Goal: Communication & Community: Share content

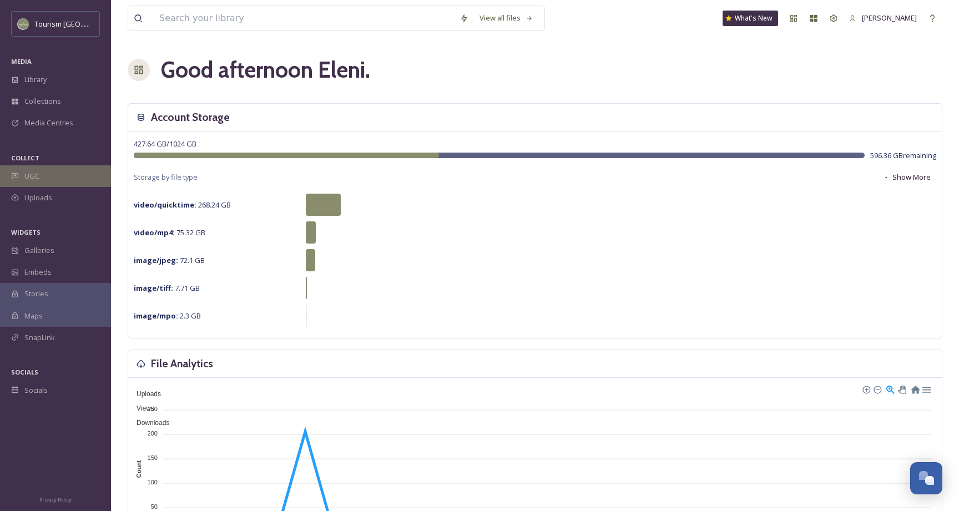
click at [68, 181] on div "UGC" at bounding box center [55, 176] width 111 height 22
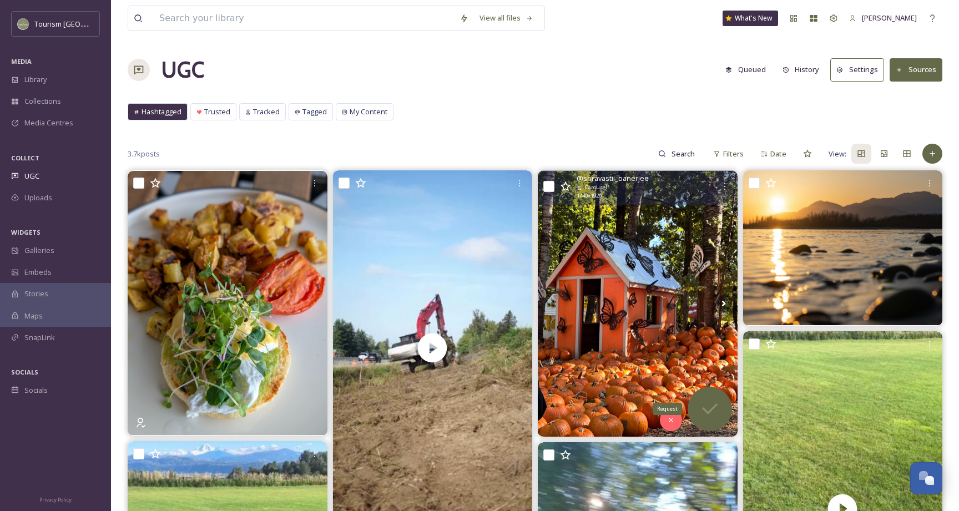
click at [711, 393] on div "Request" at bounding box center [709, 409] width 44 height 44
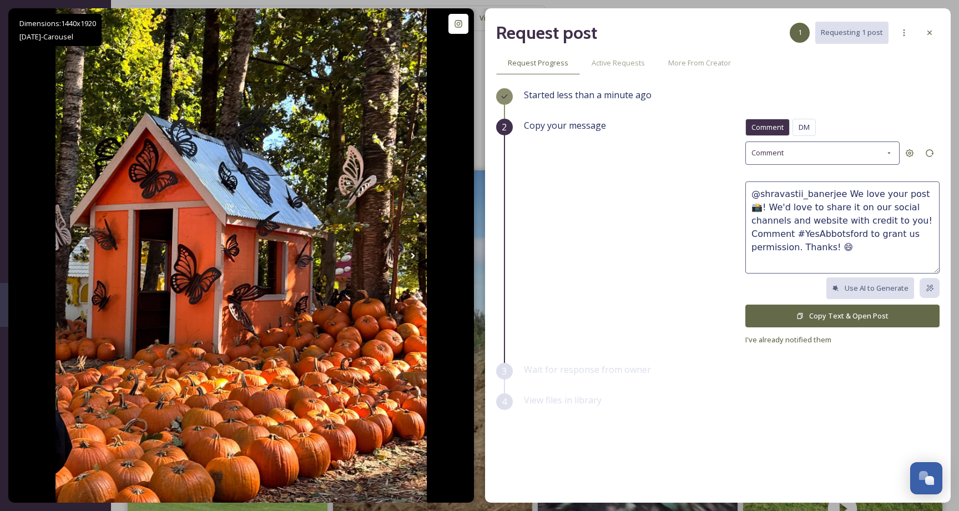
click at [859, 311] on button "Copy Text & Open Post" at bounding box center [842, 316] width 194 height 23
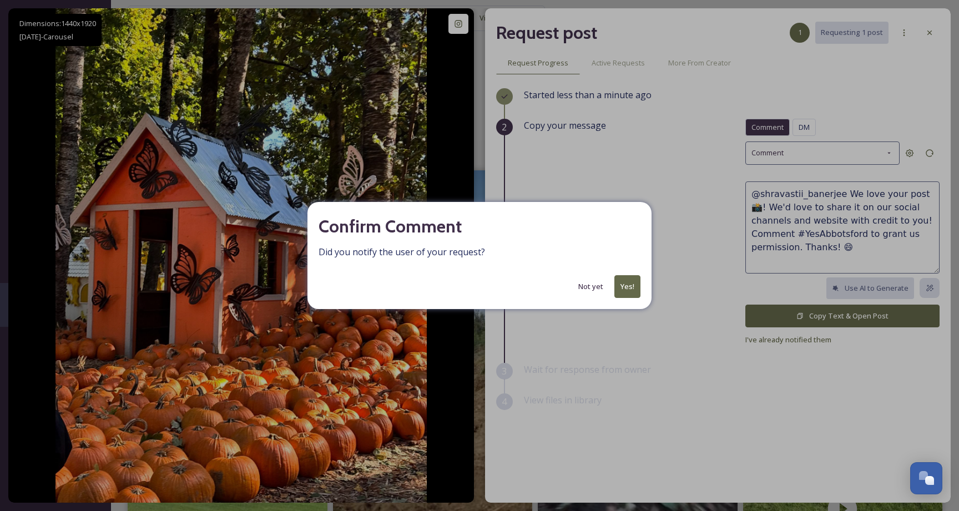
click at [631, 278] on button "Yes!" at bounding box center [627, 286] width 26 height 23
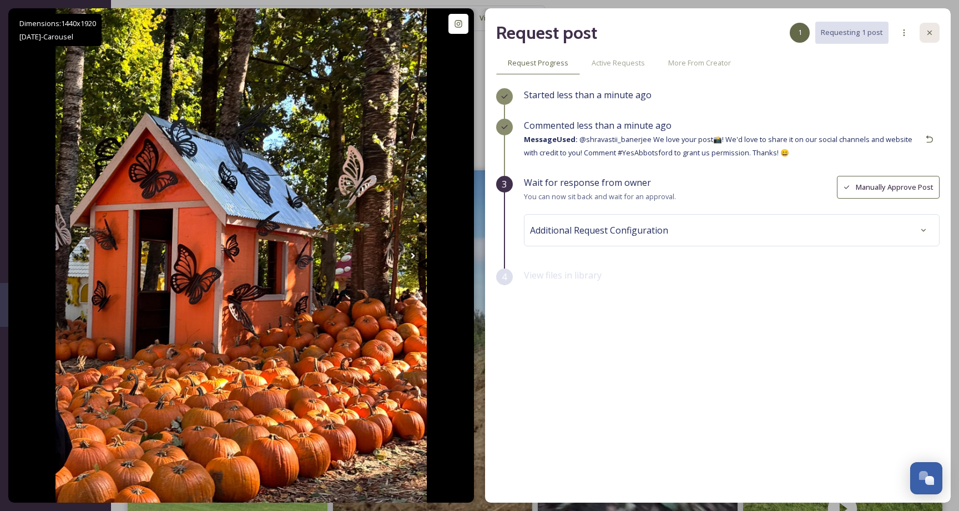
click at [925, 31] on icon at bounding box center [929, 32] width 9 height 9
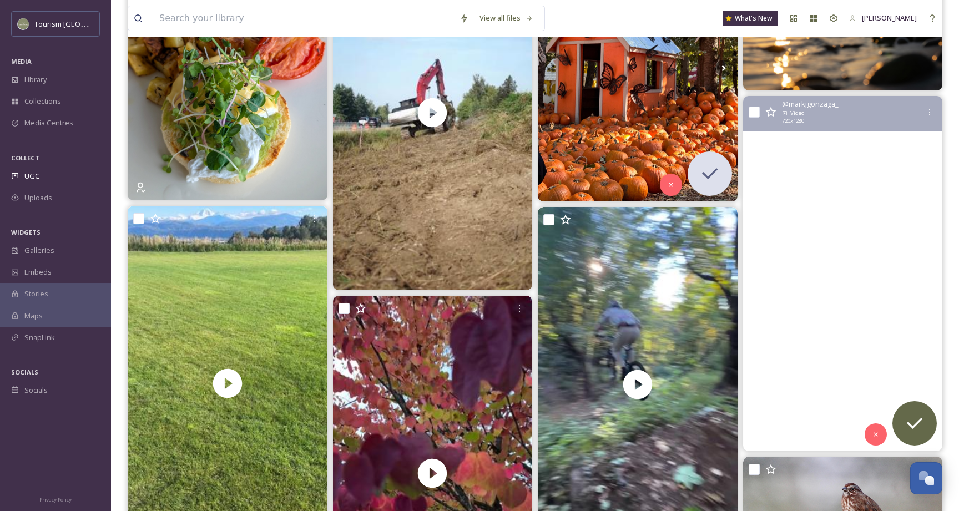
scroll to position [236, 0]
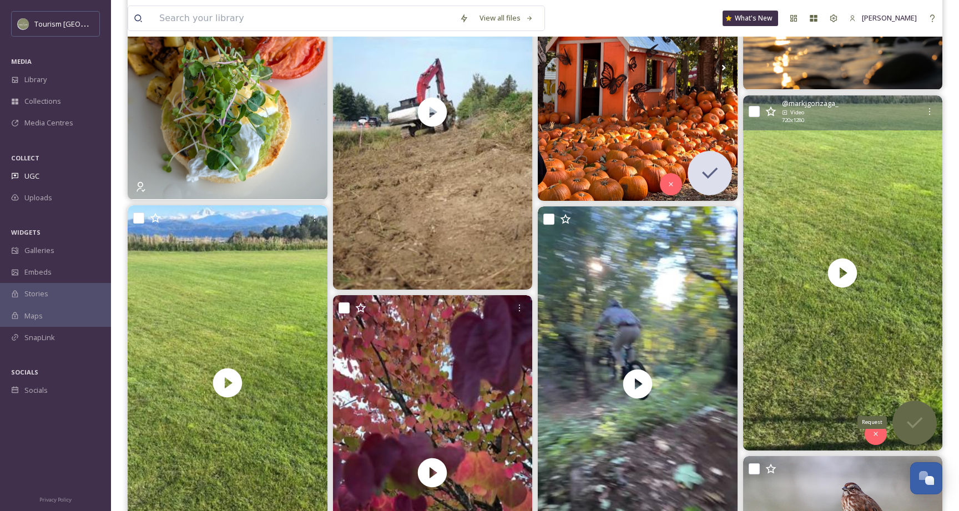
click at [923, 425] on icon at bounding box center [914, 423] width 22 height 22
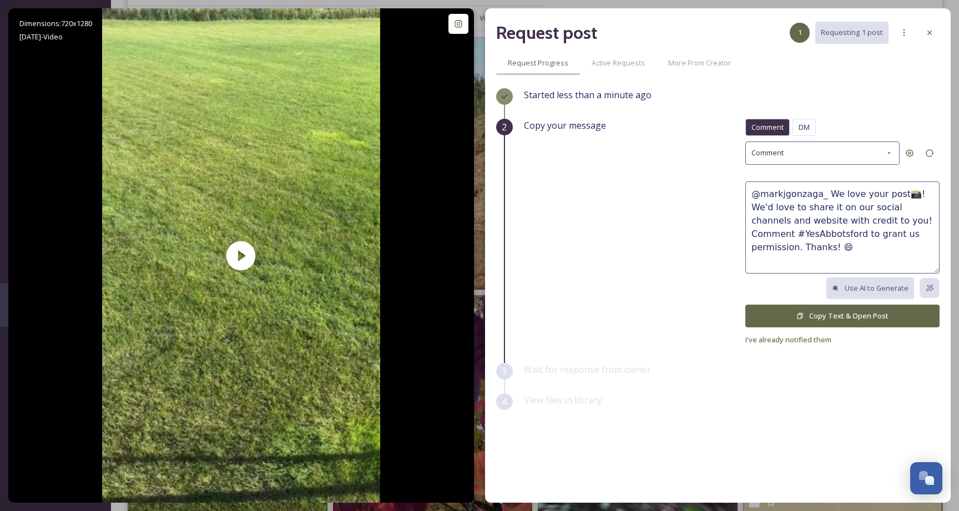
click at [859, 316] on button "Copy Text & Open Post" at bounding box center [842, 316] width 194 height 23
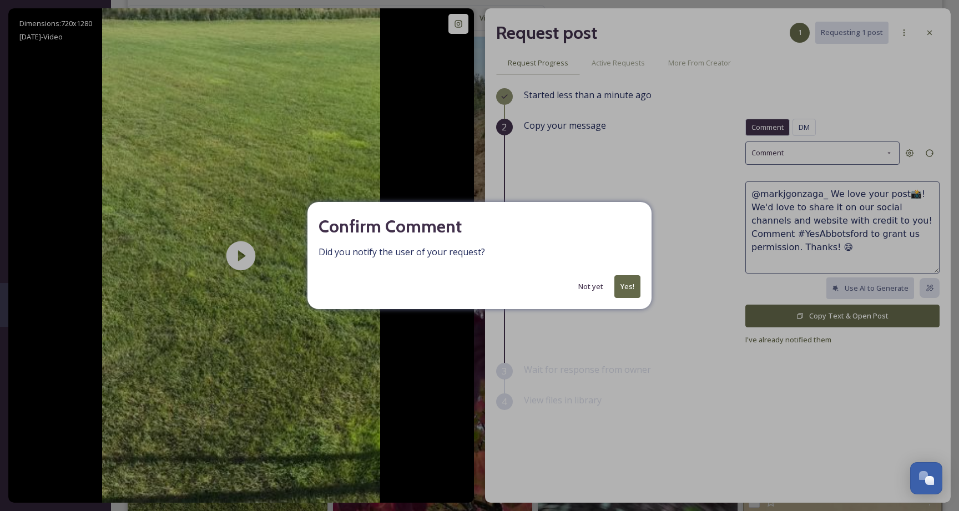
click at [631, 286] on button "Yes!" at bounding box center [627, 286] width 26 height 23
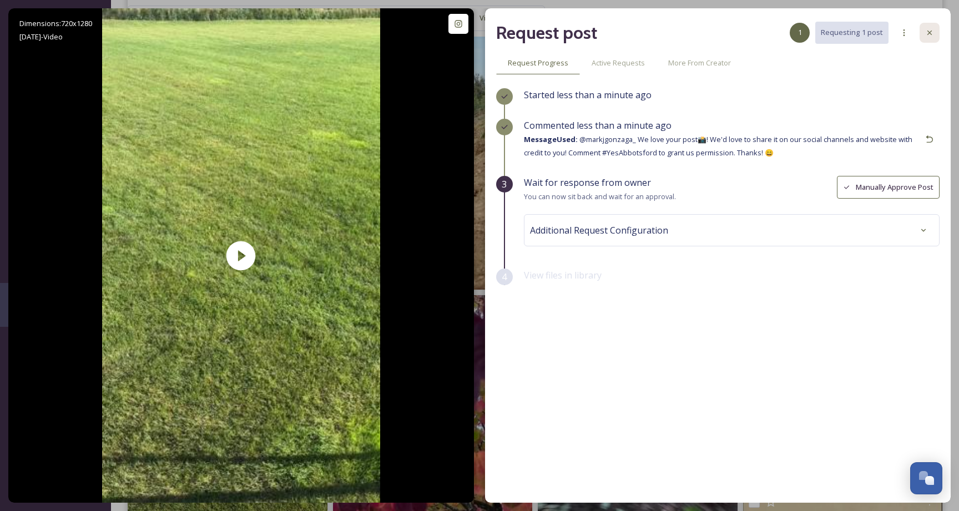
click at [928, 39] on div at bounding box center [929, 33] width 20 height 20
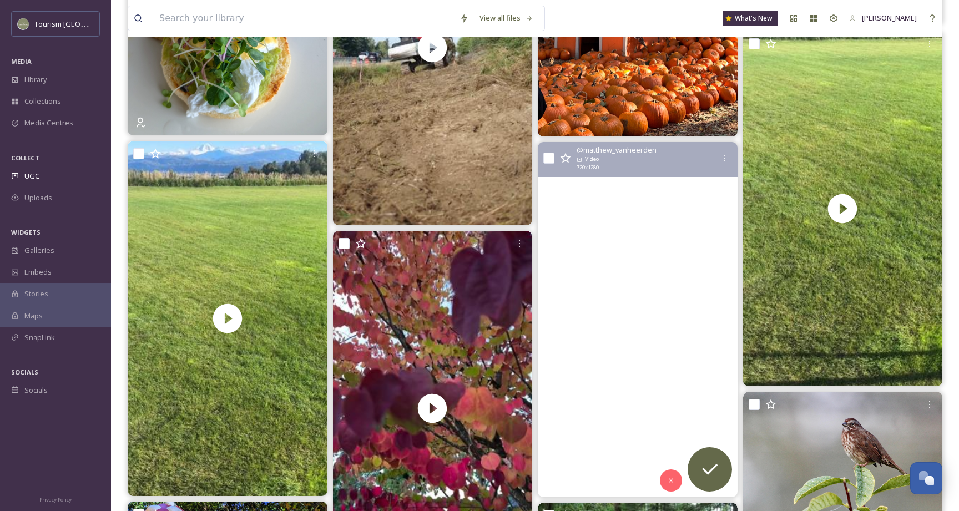
scroll to position [312, 0]
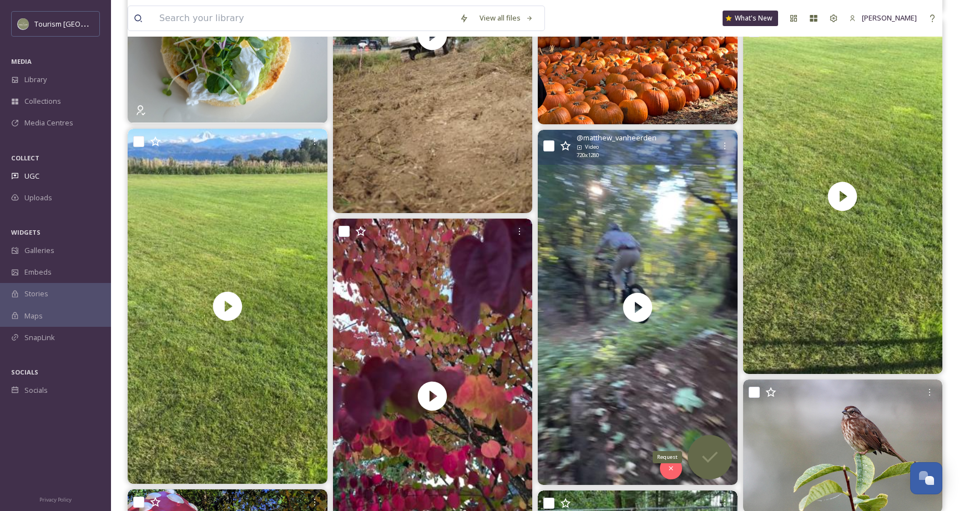
click at [709, 462] on icon at bounding box center [709, 457] width 22 height 22
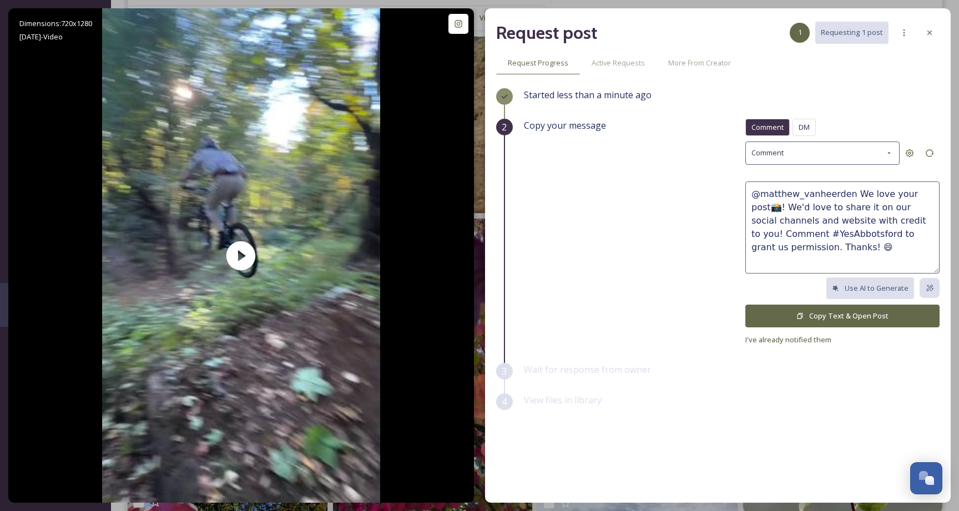
click at [847, 316] on button "Copy Text & Open Post" at bounding box center [842, 316] width 194 height 23
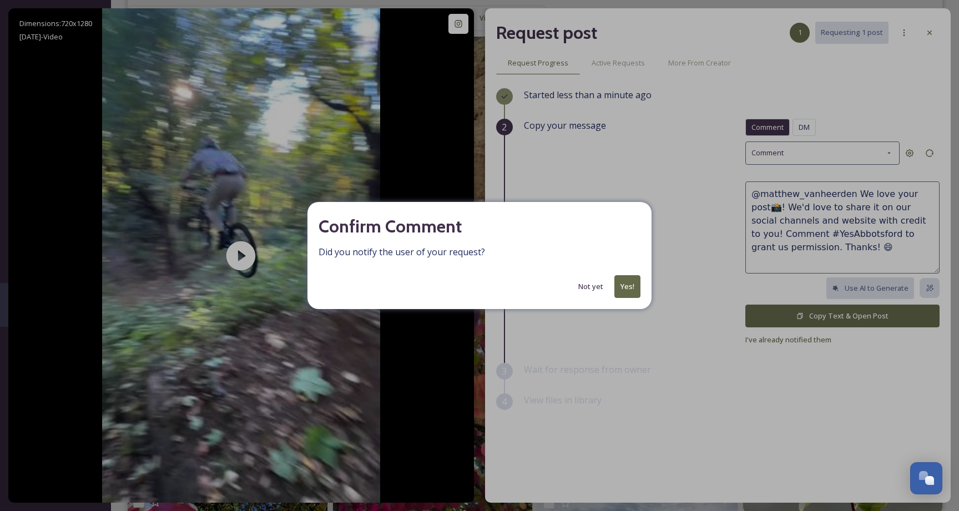
click at [633, 283] on button "Yes!" at bounding box center [627, 286] width 26 height 23
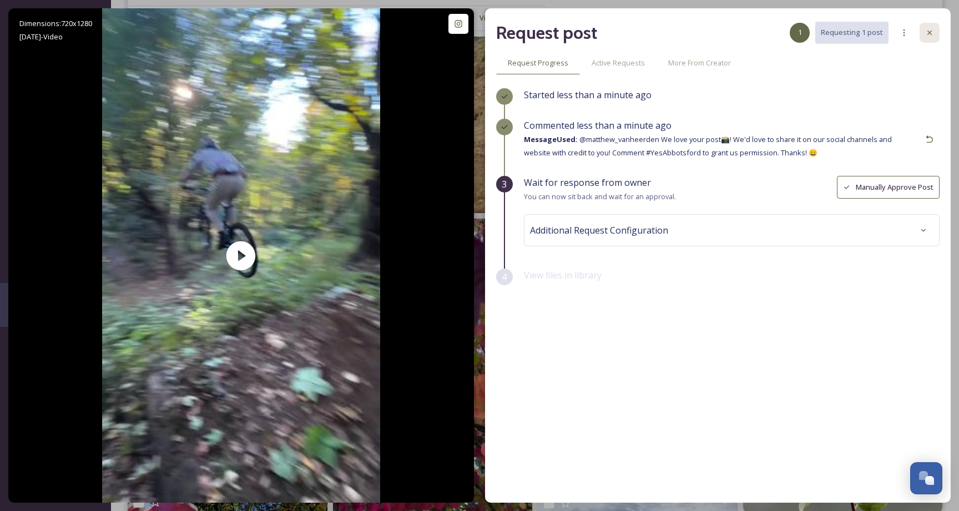
click at [929, 33] on icon at bounding box center [929, 32] width 9 height 9
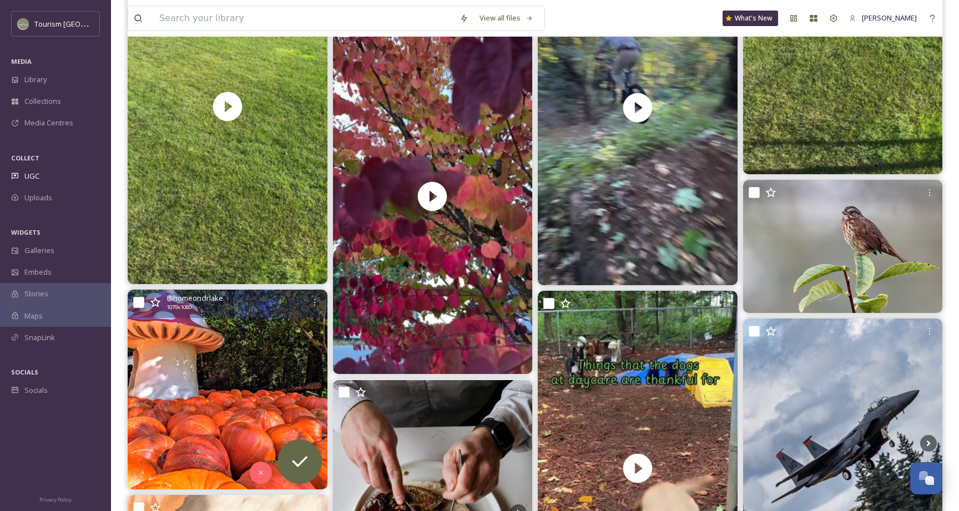
scroll to position [539, 0]
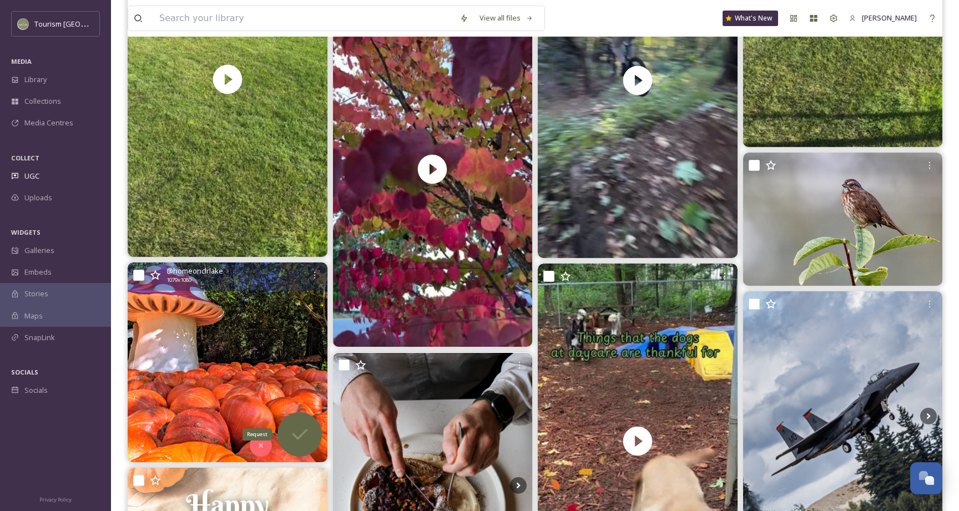
click at [297, 433] on icon at bounding box center [299, 434] width 22 height 22
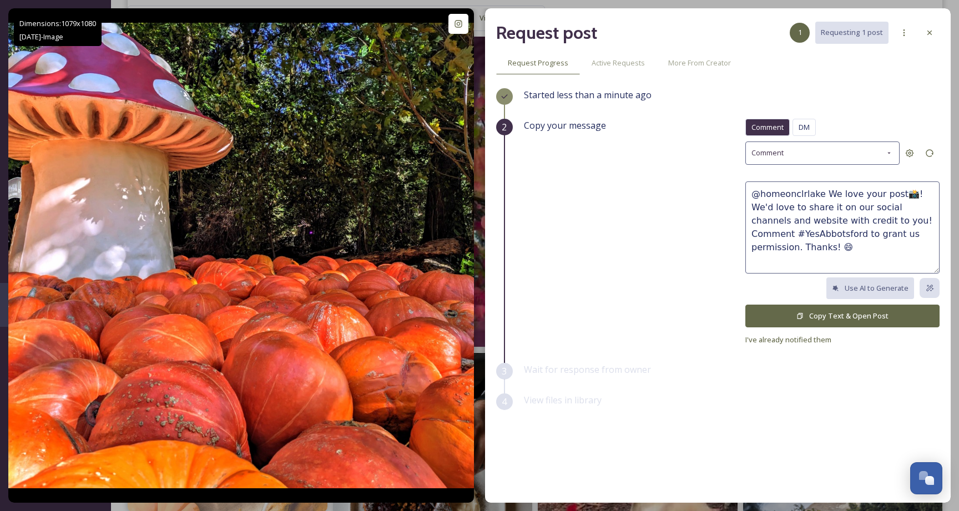
click at [793, 313] on button "Copy Text & Open Post" at bounding box center [842, 316] width 194 height 23
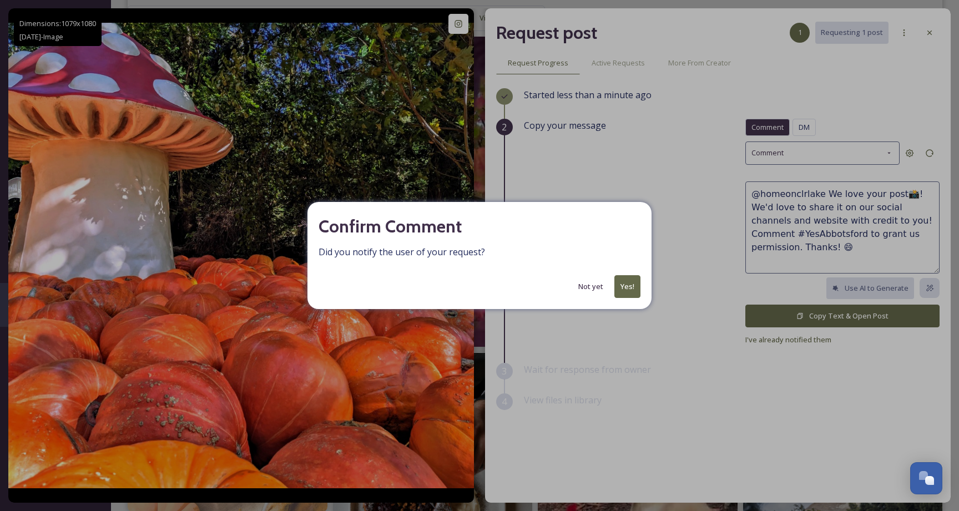
click at [632, 288] on button "Yes!" at bounding box center [627, 286] width 26 height 23
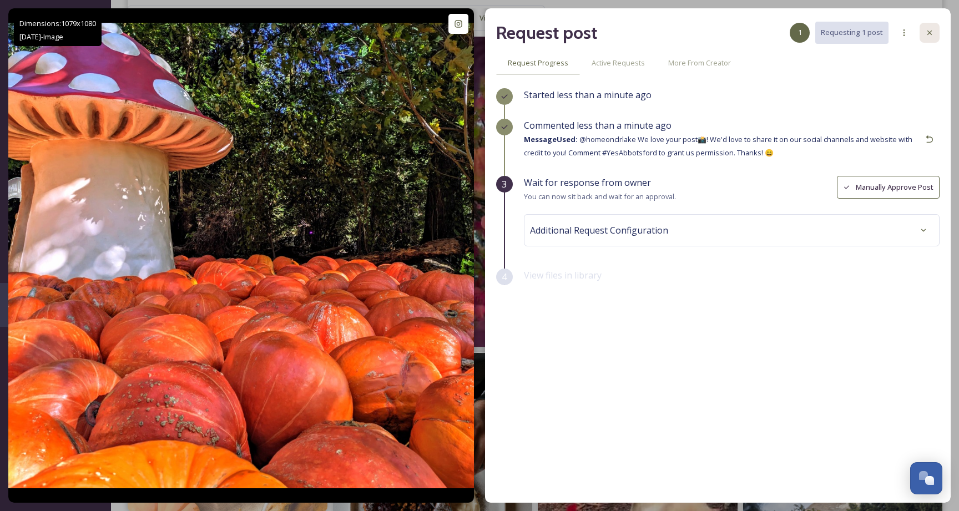
click at [928, 32] on icon at bounding box center [929, 33] width 4 height 4
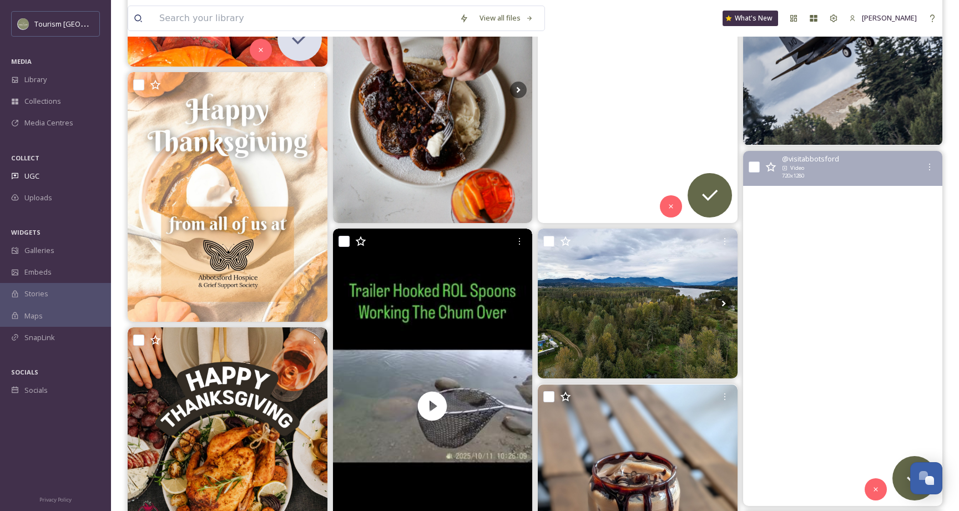
scroll to position [942, 0]
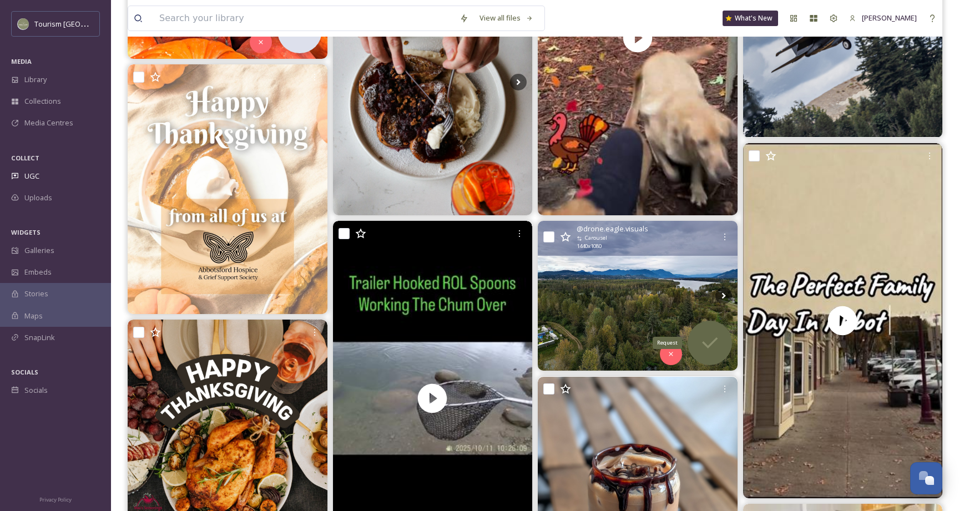
click at [705, 344] on icon at bounding box center [710, 342] width 16 height 11
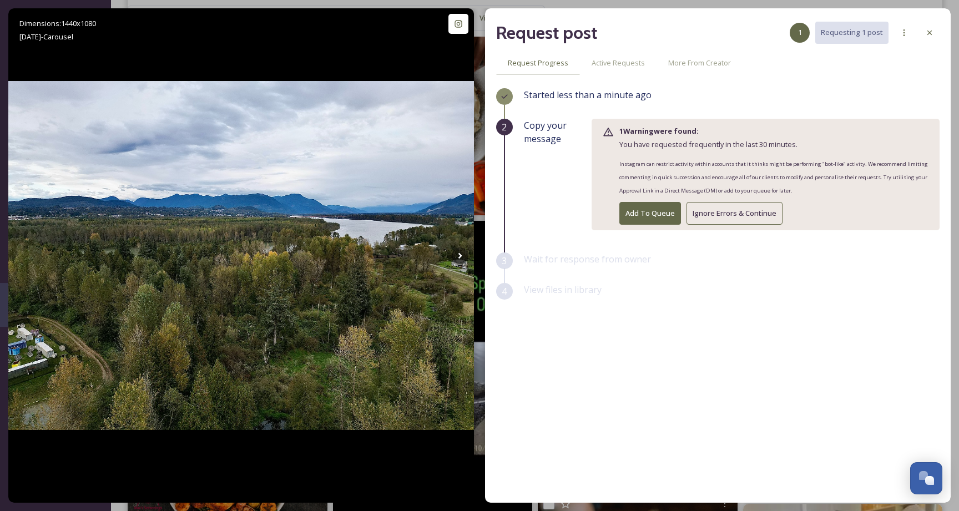
click at [722, 216] on button "Ignore Errors & Continue" at bounding box center [734, 213] width 96 height 23
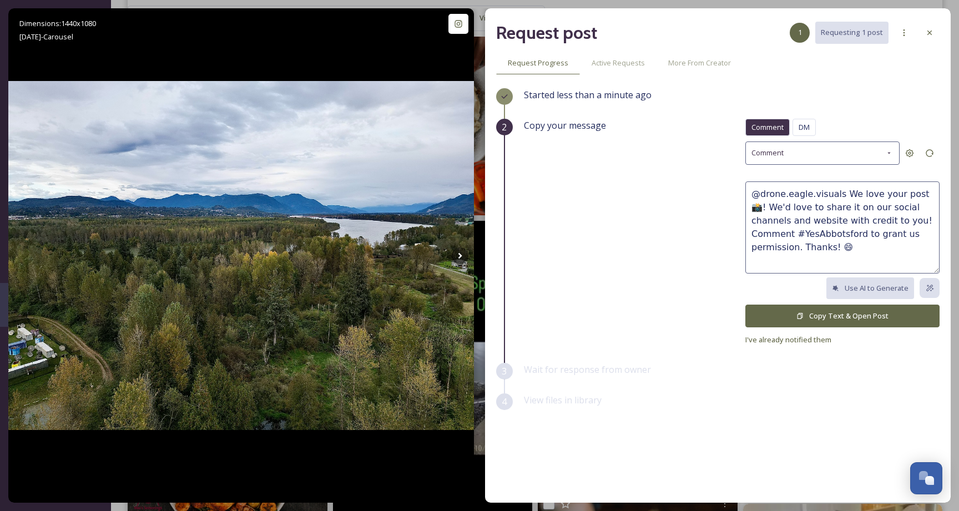
click at [854, 313] on button "Copy Text & Open Post" at bounding box center [842, 316] width 194 height 23
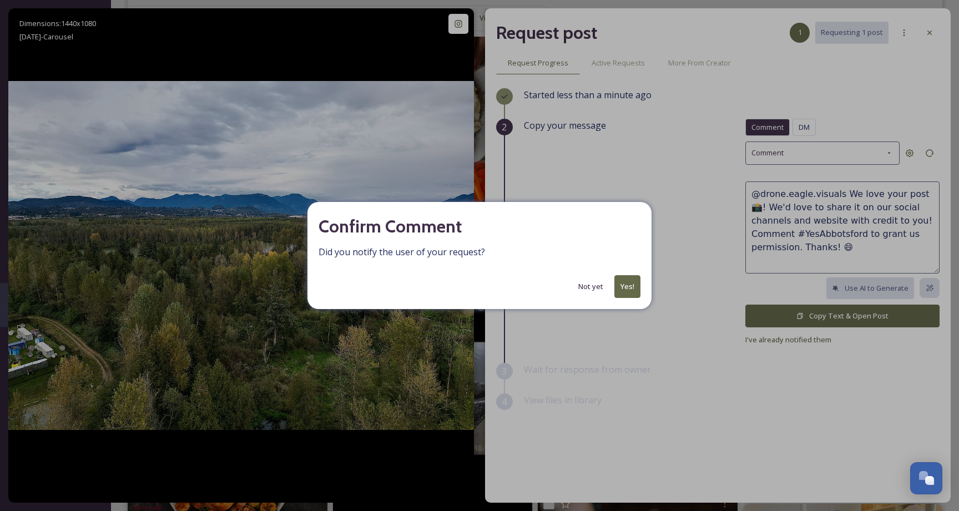
click at [631, 288] on button "Yes!" at bounding box center [627, 286] width 26 height 23
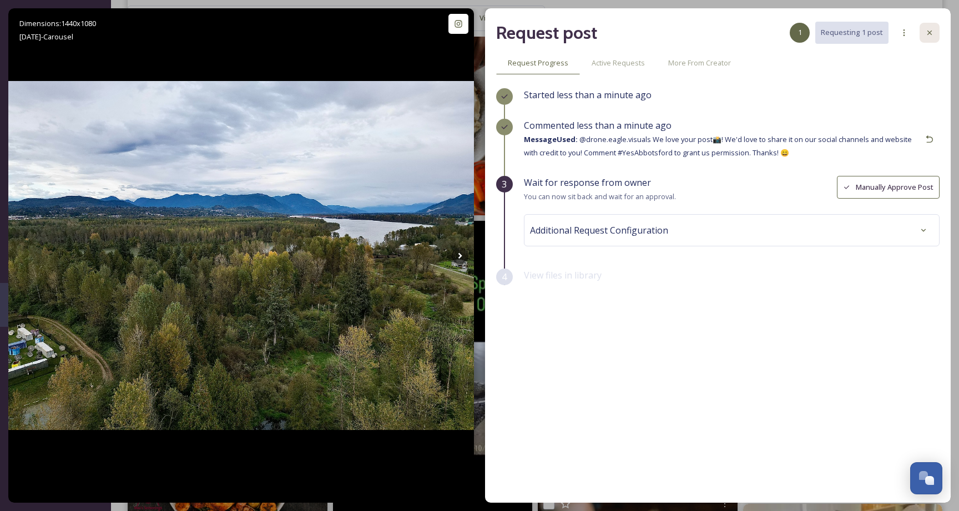
click at [931, 32] on icon at bounding box center [929, 32] width 9 height 9
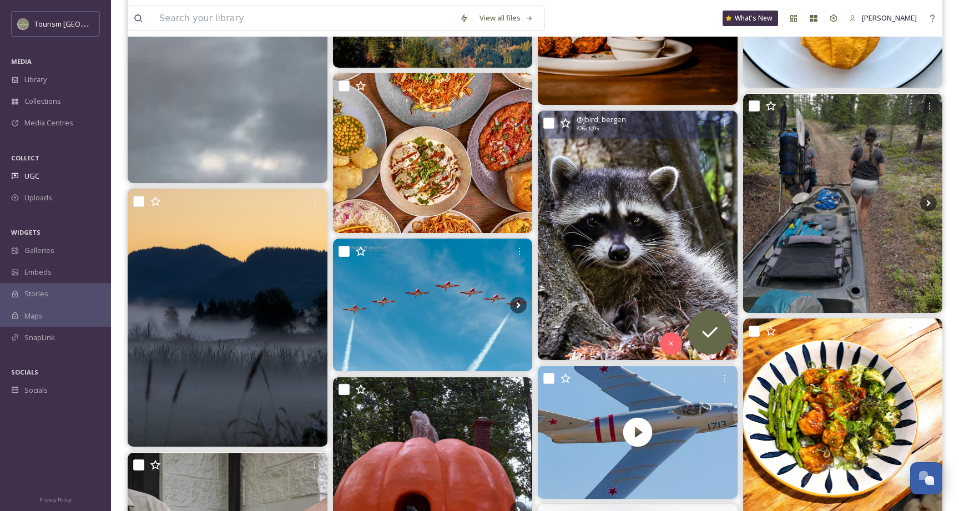
scroll to position [3599, 0]
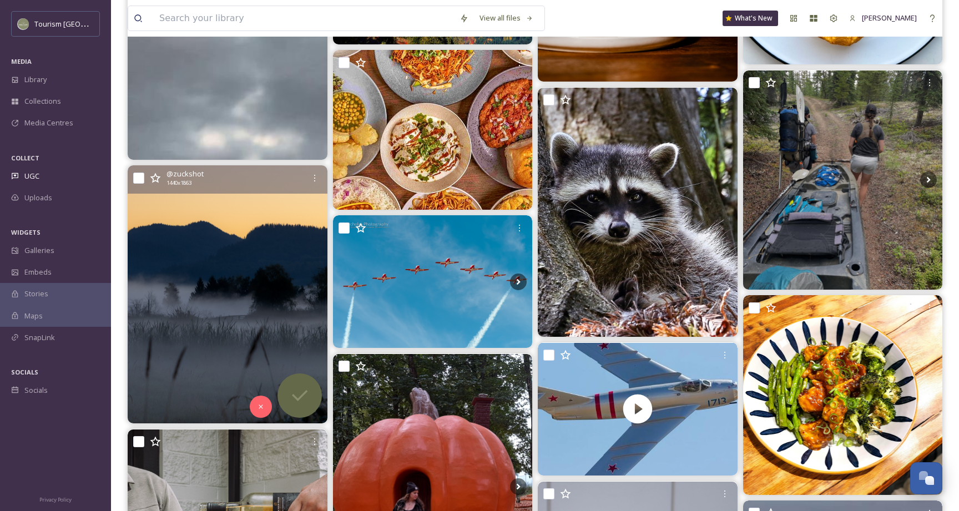
click at [299, 383] on div at bounding box center [299, 395] width 44 height 44
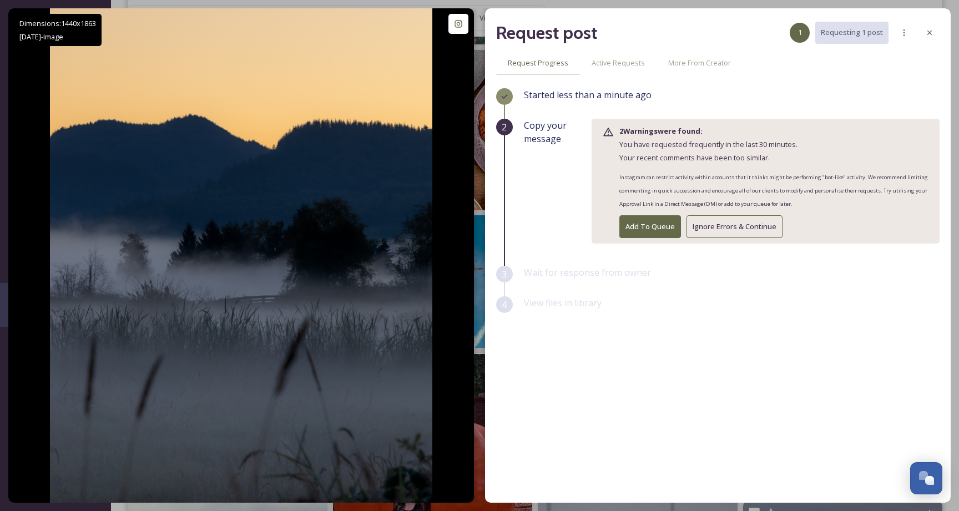
click at [756, 219] on button "Ignore Errors & Continue" at bounding box center [734, 226] width 96 height 23
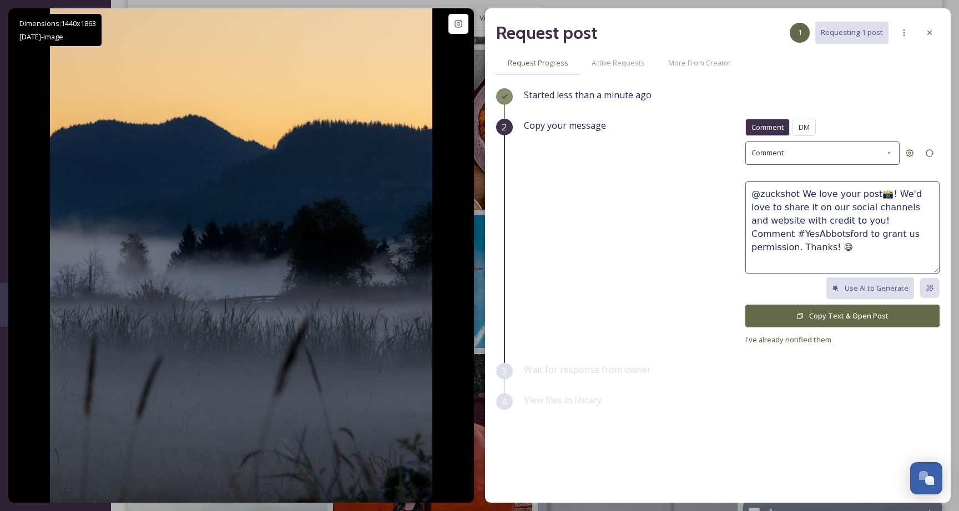
click at [765, 305] on button "Copy Text & Open Post" at bounding box center [842, 316] width 194 height 23
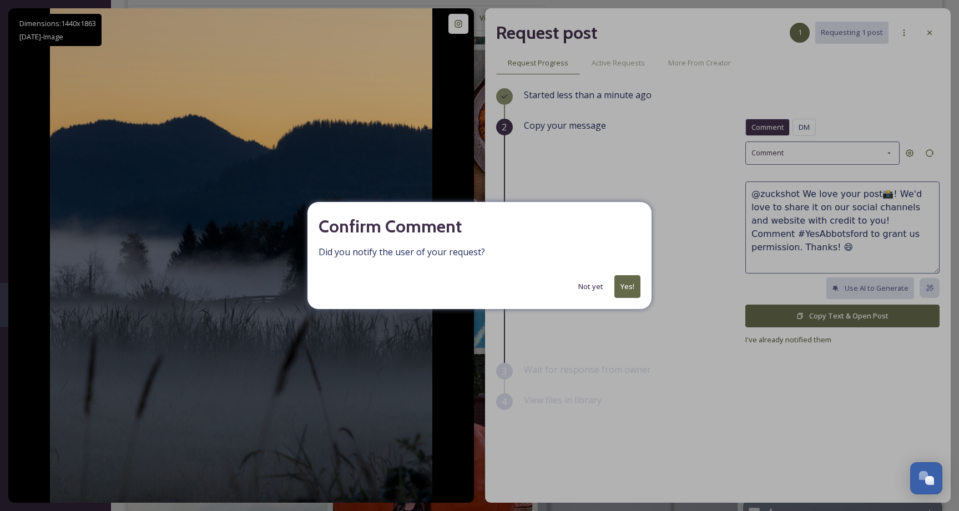
click at [631, 273] on div "Confirm Comment Did you notify the user of your request? Not yet Yes!" at bounding box center [479, 255] width 344 height 107
click at [630, 282] on button "Yes!" at bounding box center [627, 286] width 26 height 23
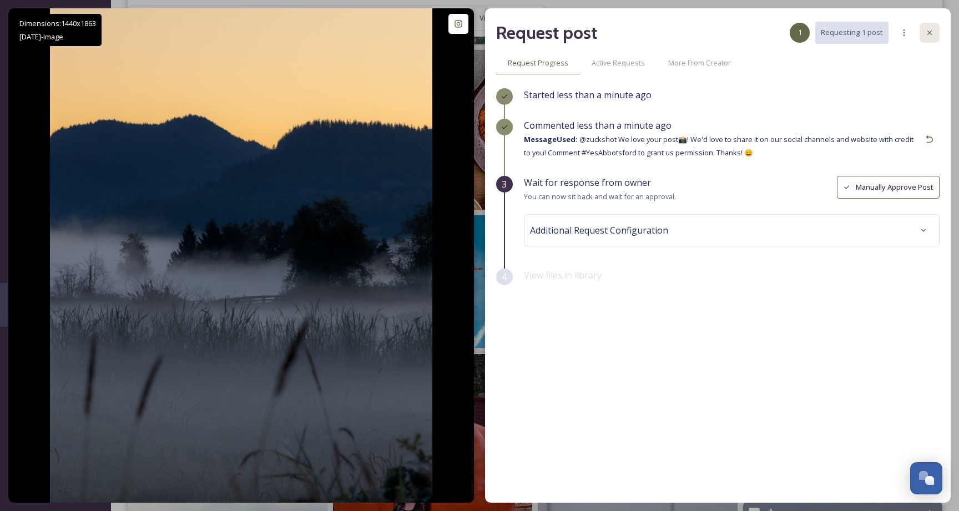
click at [929, 28] on icon at bounding box center [929, 32] width 9 height 9
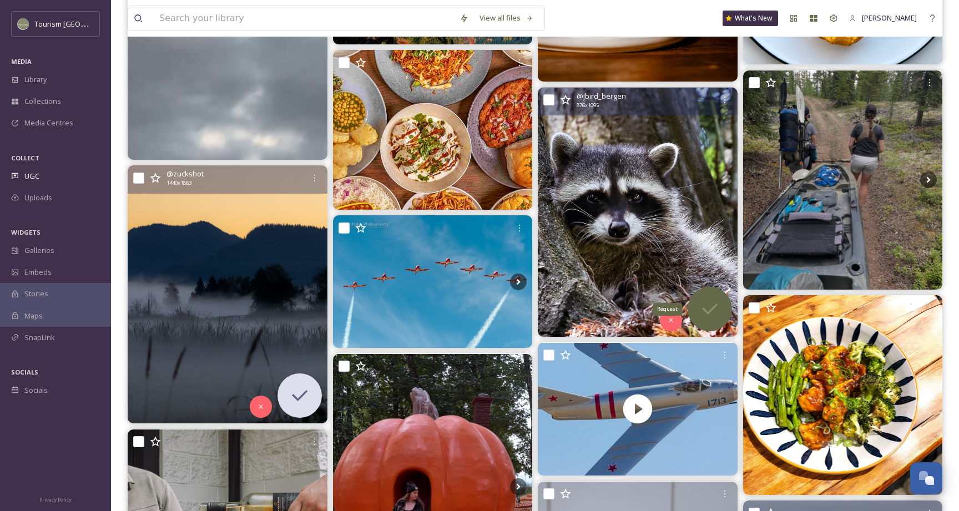
click at [706, 310] on icon at bounding box center [709, 309] width 22 height 22
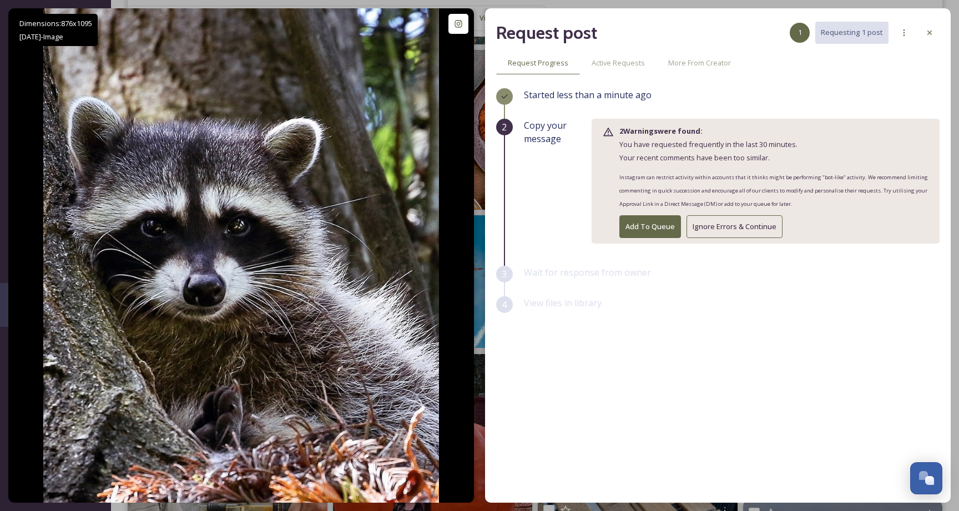
click at [748, 233] on button "Ignore Errors & Continue" at bounding box center [734, 226] width 96 height 23
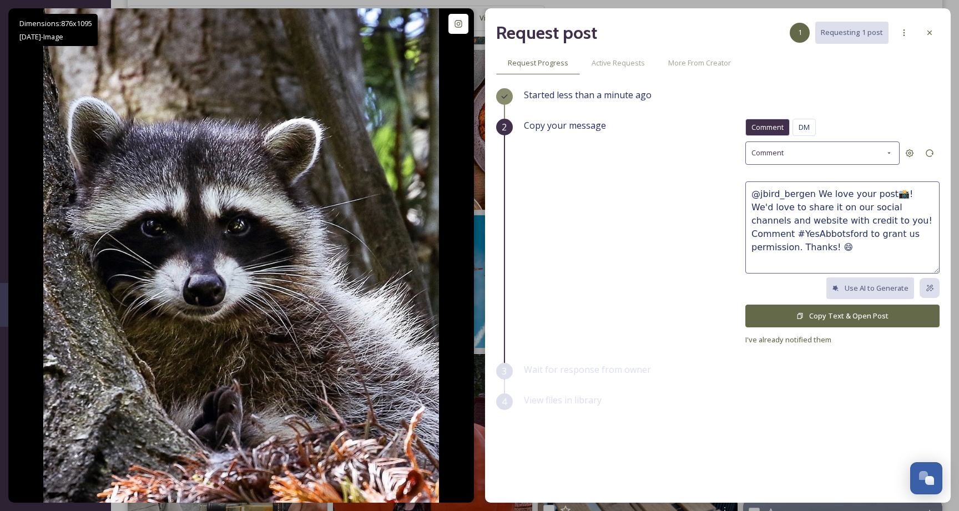
click at [776, 305] on button "Copy Text & Open Post" at bounding box center [842, 316] width 194 height 23
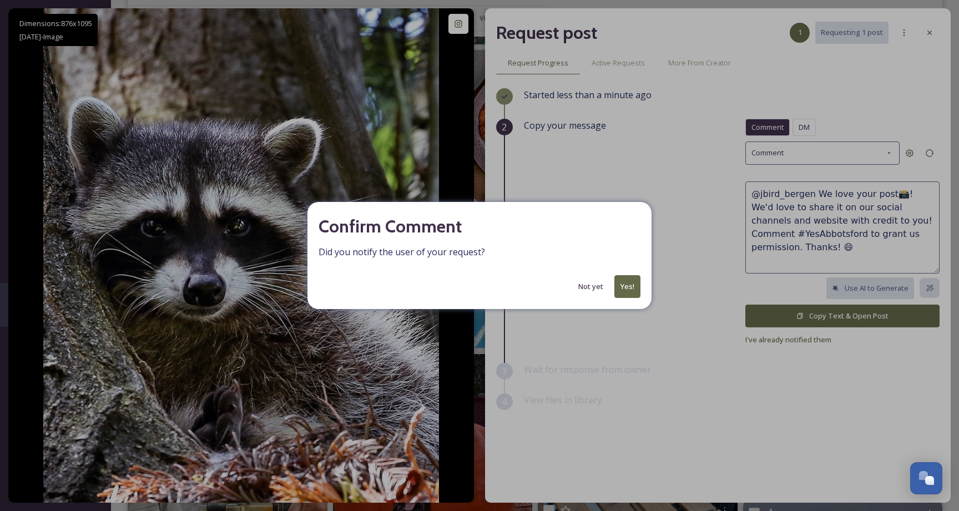
click at [629, 287] on button "Yes!" at bounding box center [627, 286] width 26 height 23
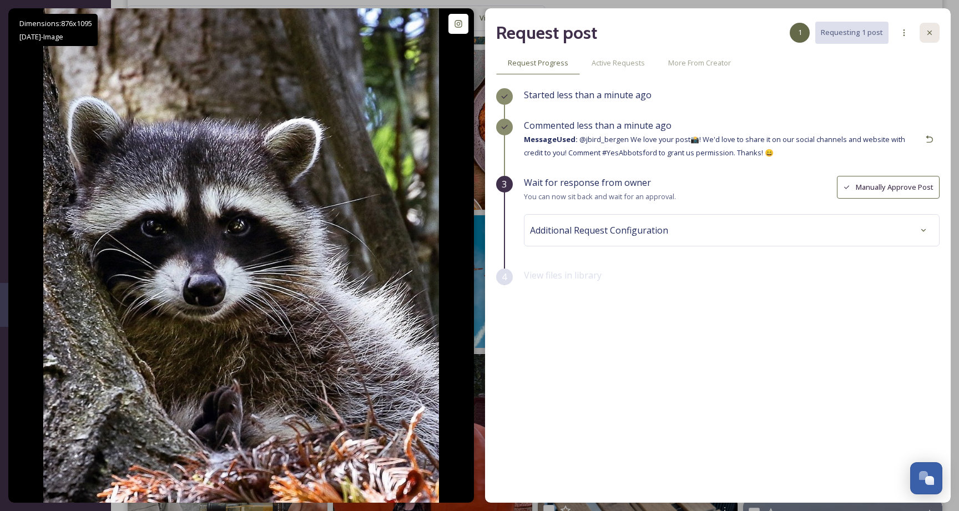
click at [930, 31] on icon at bounding box center [929, 32] width 9 height 9
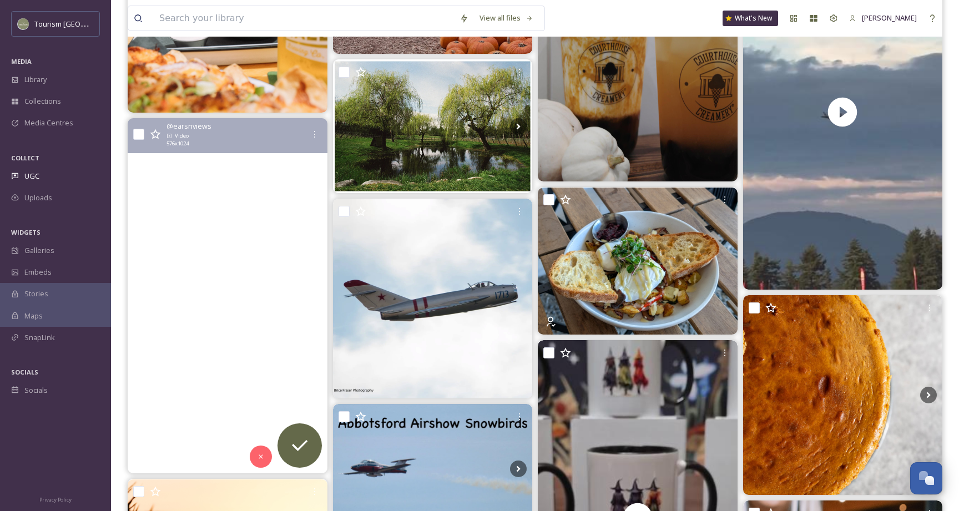
scroll to position [4162, 0]
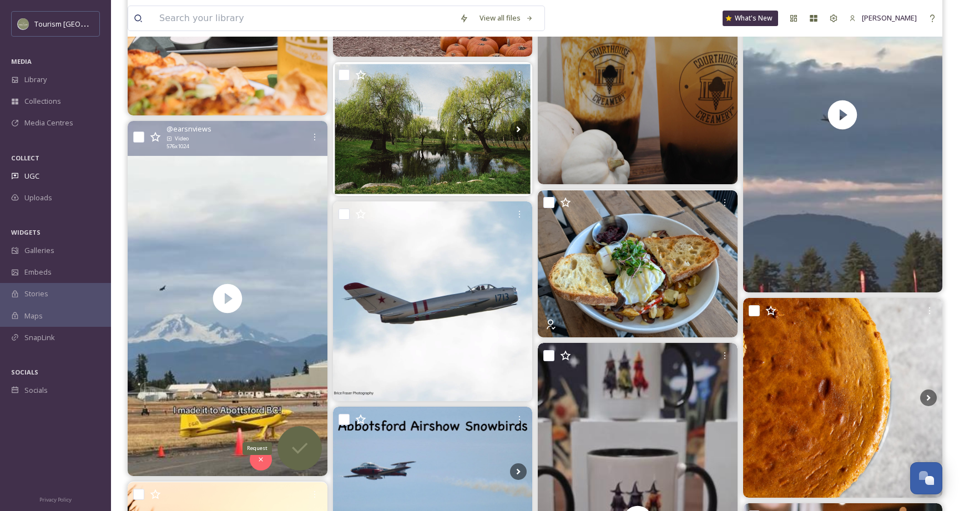
click at [300, 446] on icon at bounding box center [299, 448] width 22 height 22
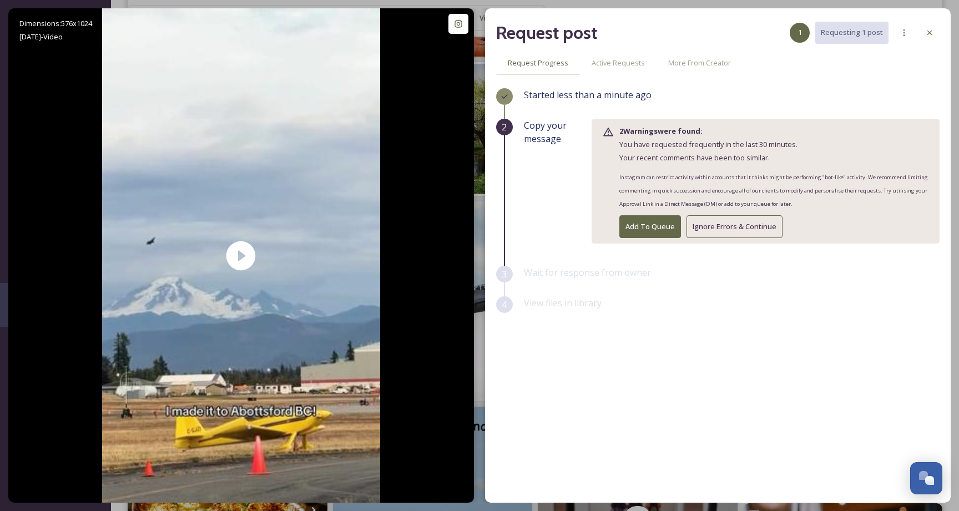
click at [757, 219] on button "Ignore Errors & Continue" at bounding box center [734, 226] width 96 height 23
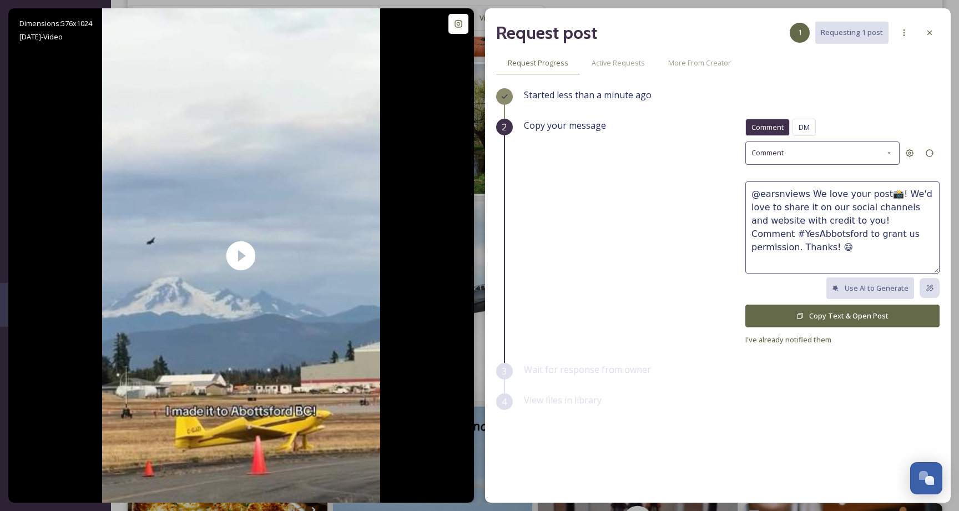
click at [783, 320] on button "Copy Text & Open Post" at bounding box center [842, 316] width 194 height 23
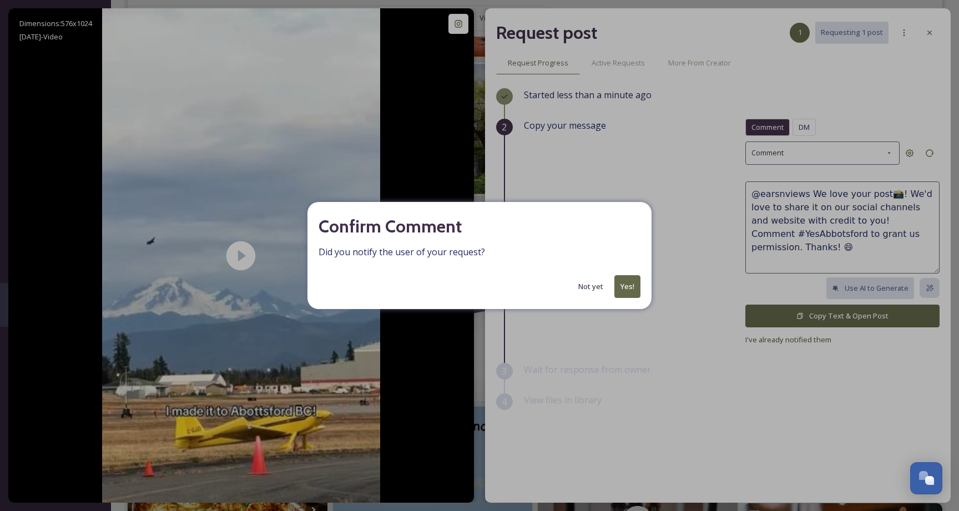
click at [631, 280] on button "Yes!" at bounding box center [627, 286] width 26 height 23
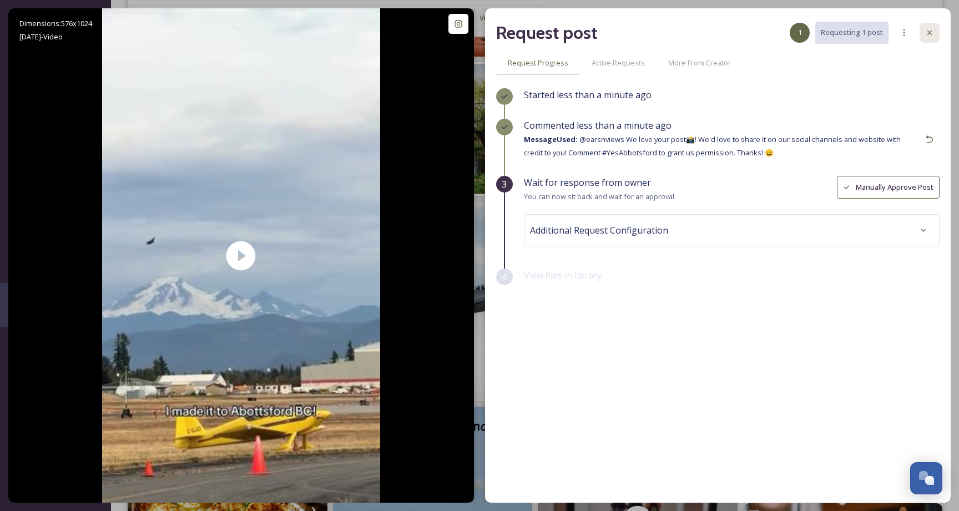
click at [935, 36] on div at bounding box center [929, 33] width 20 height 20
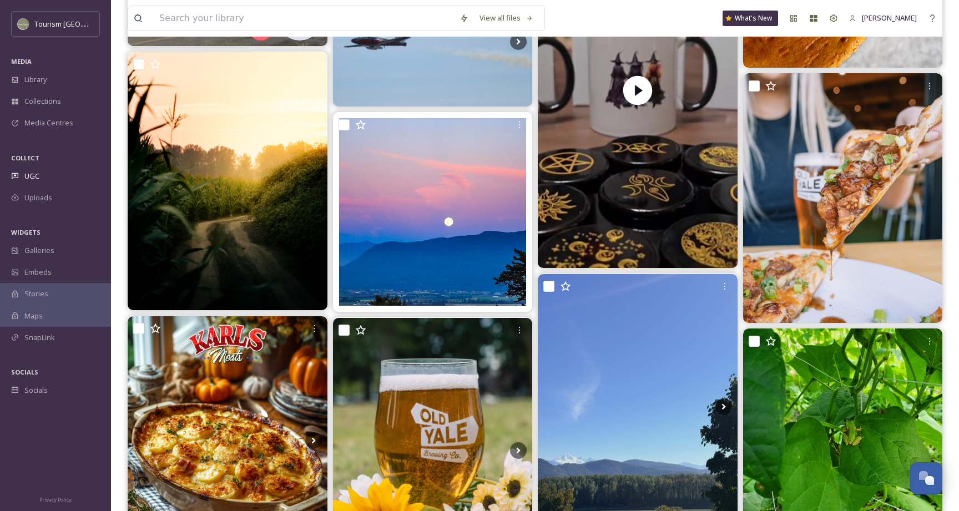
scroll to position [3176, 0]
